Goal: Task Accomplishment & Management: Use online tool/utility

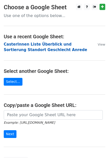
click at [19, 51] on strong "CasterInnen Liste Überblick und Sortierung Standort Geschlecht Anrede" at bounding box center [46, 47] width 84 height 10
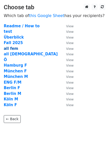
click at [14, 51] on strong "all fem" at bounding box center [11, 48] width 15 height 5
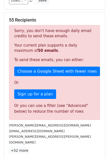
scroll to position [44, 0]
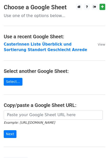
click at [26, 47] on td "CasterInnen Liste Überblick und Sortierung Standort Geschlecht Anrede" at bounding box center [48, 47] width 89 height 11
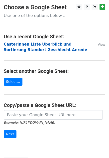
click at [26, 45] on strong "CasterInnen Liste Überblick und Sortierung Standort Geschlecht Anrede" at bounding box center [46, 47] width 84 height 10
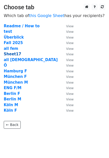
click at [9, 55] on strong "Sheet17" at bounding box center [13, 54] width 18 height 5
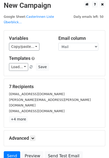
scroll to position [7, 0]
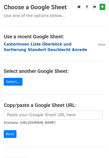
click at [23, 46] on strong "CasterInnen Liste Überblick und Sortierung Standort Geschlecht Anrede" at bounding box center [46, 47] width 84 height 10
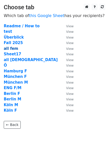
click at [7, 47] on strong "all fem" at bounding box center [11, 48] width 15 height 5
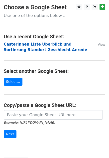
click at [45, 45] on strong "CasterInnen Liste Überblick und Sortierung Standort Geschlecht Anrede" at bounding box center [46, 47] width 84 height 10
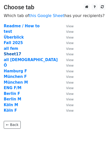
click at [13, 55] on strong "Sheet17" at bounding box center [13, 54] width 18 height 5
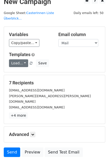
scroll to position [7, 0]
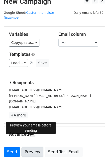
click at [32, 147] on link "Preview" at bounding box center [33, 152] width 22 height 10
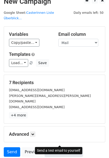
click at [71, 147] on link "Send Test Email" at bounding box center [64, 152] width 38 height 10
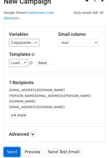
click at [10, 147] on link "Send" at bounding box center [12, 152] width 17 height 10
